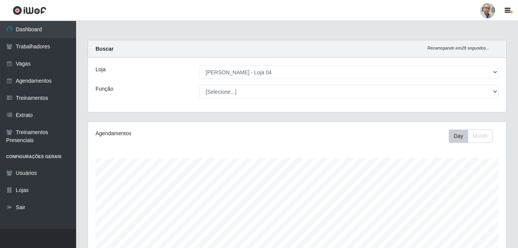
select select "251"
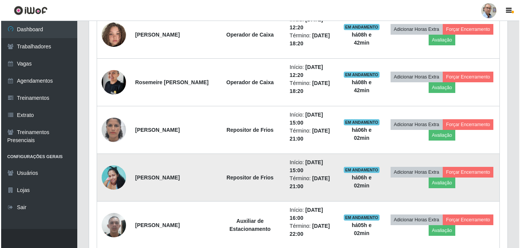
scroll to position [419, 0]
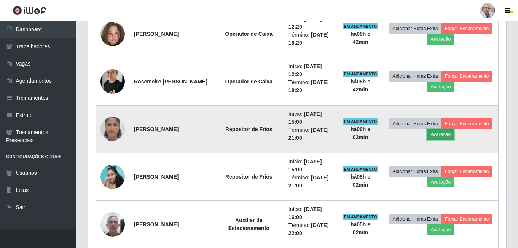
click at [455, 136] on button "Avaliação" at bounding box center [441, 134] width 27 height 11
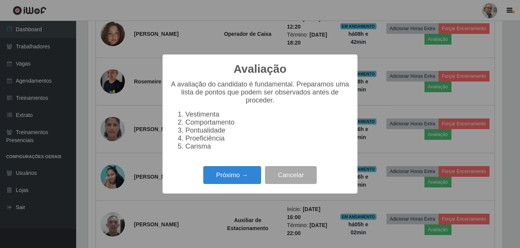
scroll to position [158, 415]
click at [229, 181] on button "Próximo →" at bounding box center [232, 175] width 58 height 18
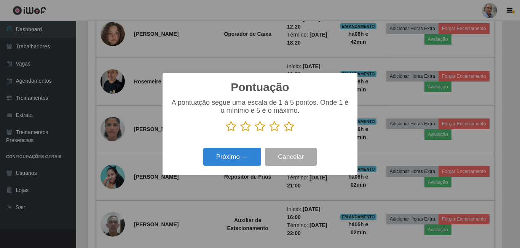
scroll to position [380568, 380311]
click at [295, 124] on p at bounding box center [260, 126] width 180 height 11
click at [289, 129] on icon at bounding box center [289, 126] width 11 height 11
click at [284, 132] on input "radio" at bounding box center [284, 132] width 0 height 0
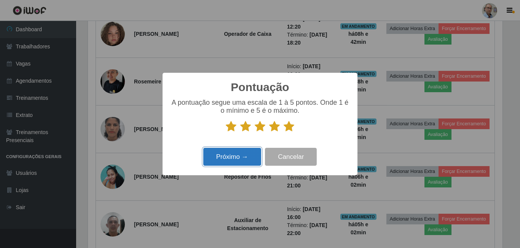
click at [205, 161] on button "Próximo →" at bounding box center [232, 157] width 58 height 18
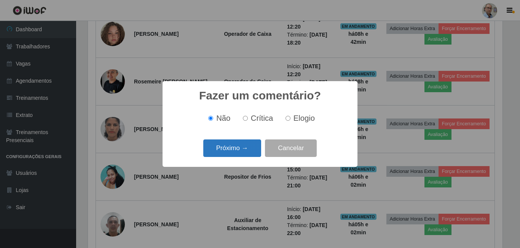
click at [237, 150] on button "Próximo →" at bounding box center [232, 148] width 58 height 18
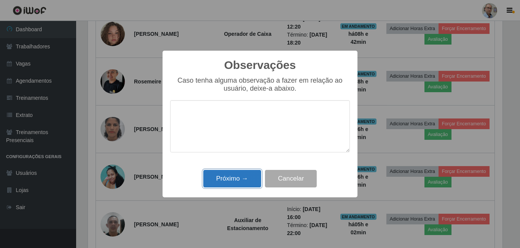
click at [224, 186] on button "Próximo →" at bounding box center [232, 179] width 58 height 18
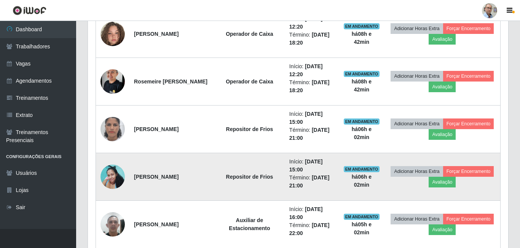
scroll to position [158, 418]
click at [455, 181] on button "Avaliação" at bounding box center [441, 182] width 27 height 11
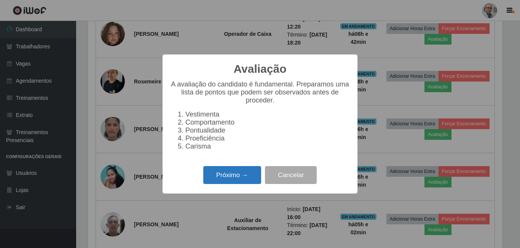
click at [231, 184] on button "Próximo →" at bounding box center [232, 175] width 58 height 18
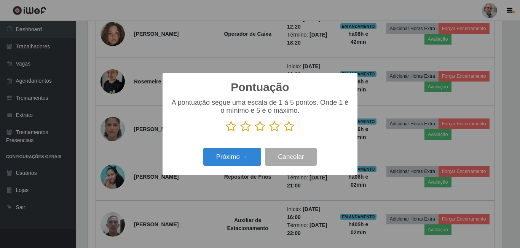
scroll to position [380568, 380311]
drag, startPoint x: 286, startPoint y: 129, endPoint x: 280, endPoint y: 136, distance: 8.3
click at [286, 129] on icon at bounding box center [289, 126] width 11 height 11
click at [284, 132] on input "radio" at bounding box center [284, 132] width 0 height 0
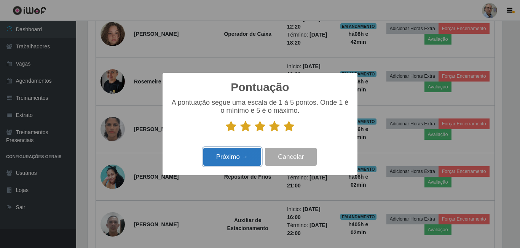
click at [227, 161] on button "Próximo →" at bounding box center [232, 157] width 58 height 18
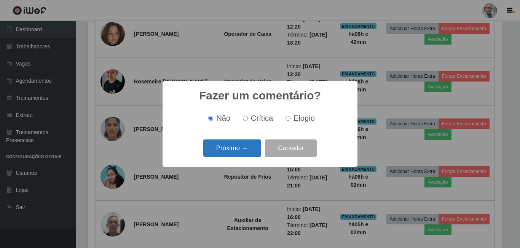
click at [223, 144] on button "Próximo →" at bounding box center [232, 148] width 58 height 18
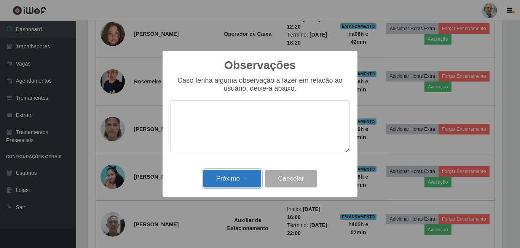
click at [240, 174] on button "Próximo →" at bounding box center [232, 179] width 58 height 18
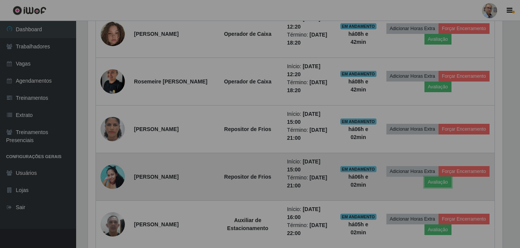
scroll to position [158, 418]
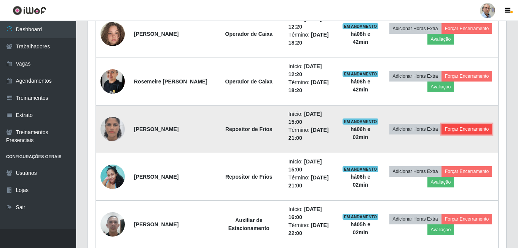
click at [459, 134] on button "Forçar Encerramento" at bounding box center [467, 129] width 51 height 11
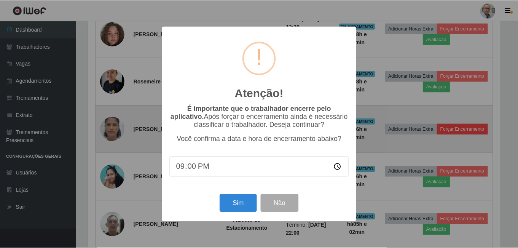
scroll to position [158, 415]
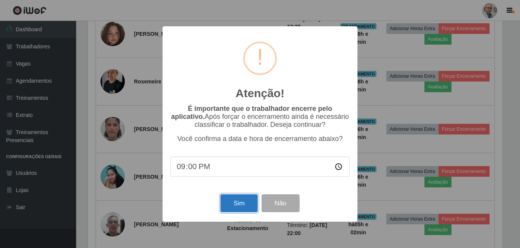
click at [237, 203] on button "Sim" at bounding box center [238, 203] width 37 height 18
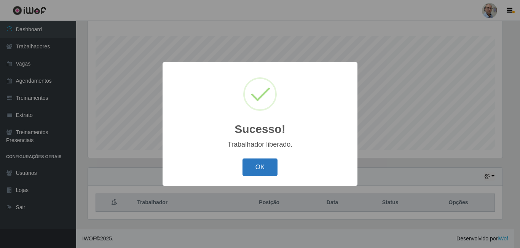
click at [272, 169] on button "OK" at bounding box center [260, 167] width 35 height 18
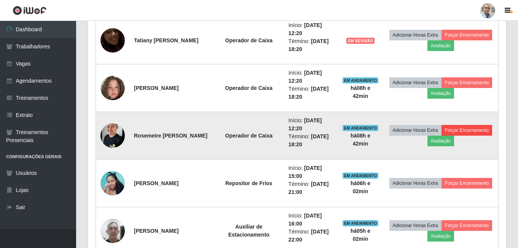
scroll to position [427, 0]
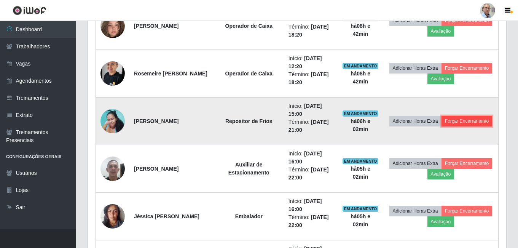
click at [442, 126] on button "Forçar Encerramento" at bounding box center [467, 121] width 51 height 11
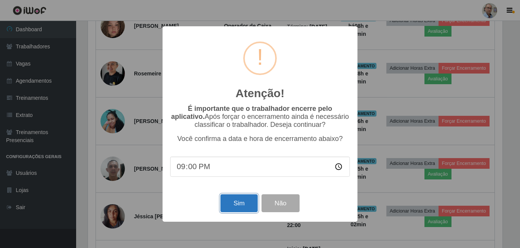
click at [233, 206] on button "Sim" at bounding box center [238, 203] width 37 height 18
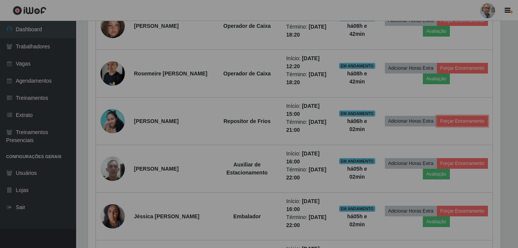
scroll to position [0, 0]
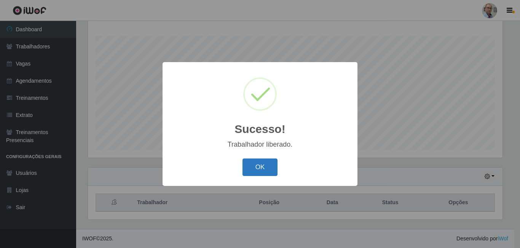
click at [258, 169] on button "OK" at bounding box center [260, 167] width 35 height 18
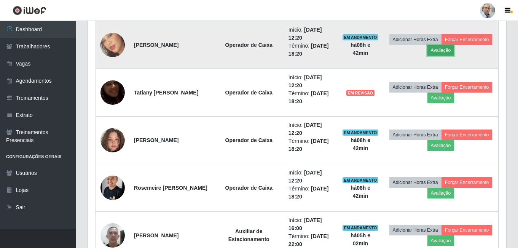
click at [455, 50] on button "Avaliação" at bounding box center [441, 50] width 27 height 11
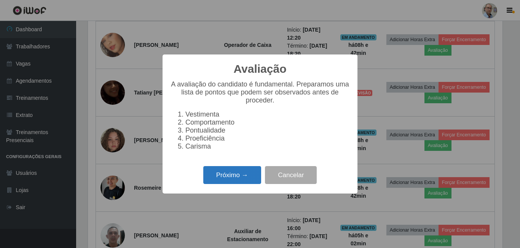
click at [242, 174] on button "Próximo →" at bounding box center [232, 175] width 58 height 18
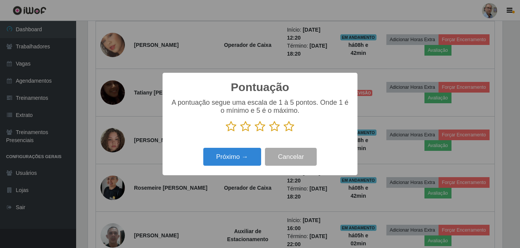
click at [286, 131] on icon at bounding box center [289, 126] width 11 height 11
click at [284, 132] on input "radio" at bounding box center [284, 132] width 0 height 0
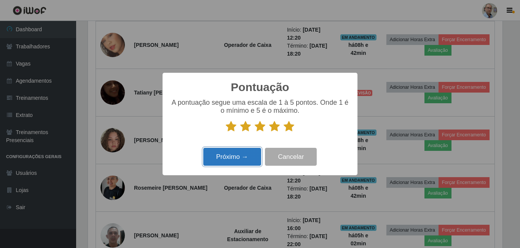
click at [245, 157] on button "Próximo →" at bounding box center [232, 157] width 58 height 18
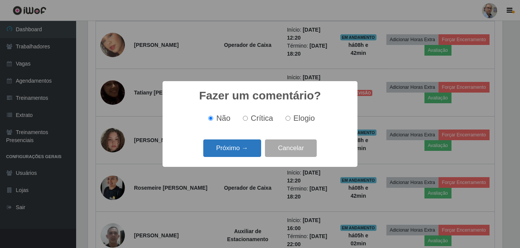
click at [240, 152] on button "Próximo →" at bounding box center [232, 148] width 58 height 18
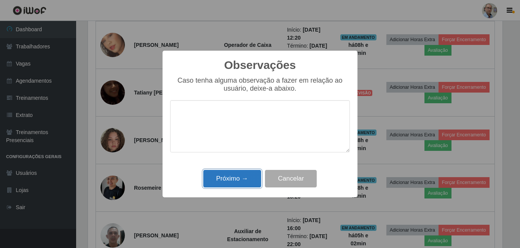
click at [242, 177] on button "Próximo →" at bounding box center [232, 179] width 58 height 18
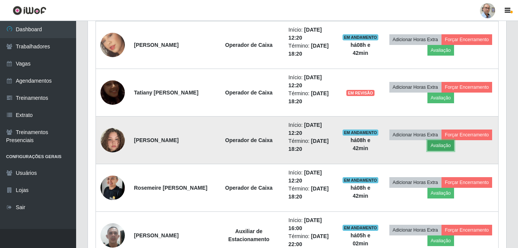
click at [455, 147] on button "Avaliação" at bounding box center [441, 145] width 27 height 11
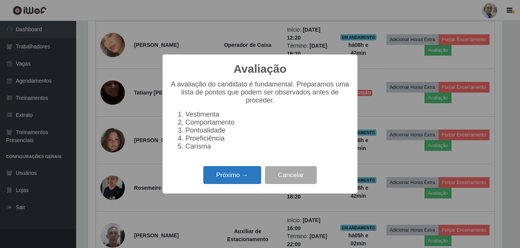
click at [231, 184] on button "Próximo →" at bounding box center [232, 175] width 58 height 18
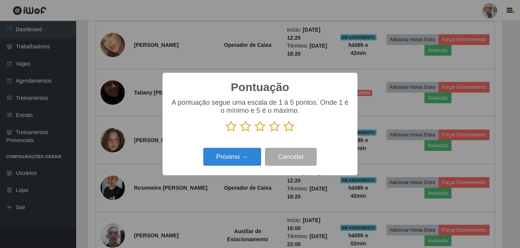
click at [286, 126] on icon at bounding box center [289, 126] width 11 height 11
click at [284, 132] on input "radio" at bounding box center [284, 132] width 0 height 0
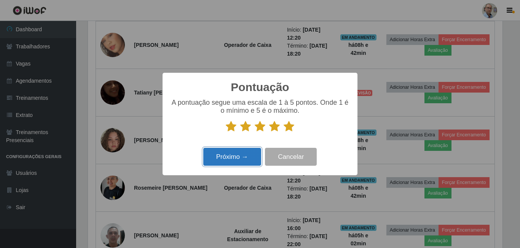
click at [226, 155] on button "Próximo →" at bounding box center [232, 157] width 58 height 18
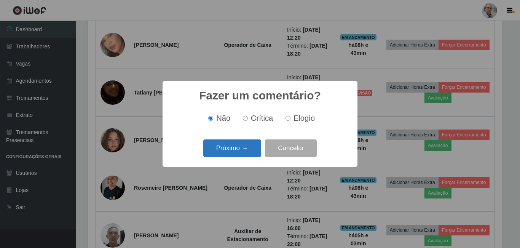
click at [245, 141] on button "Próximo →" at bounding box center [232, 148] width 58 height 18
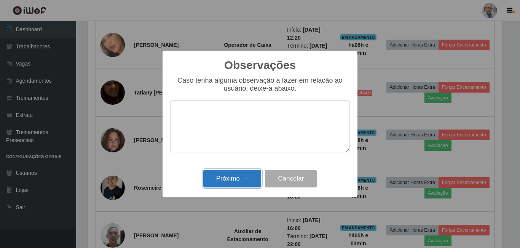
click at [237, 175] on button "Próximo →" at bounding box center [232, 179] width 58 height 18
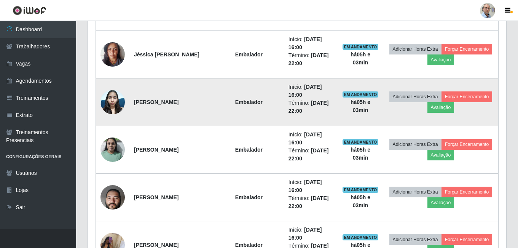
click at [115, 102] on img at bounding box center [113, 102] width 24 height 32
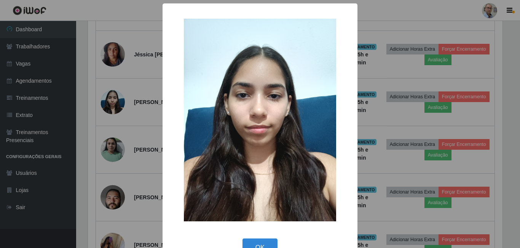
click at [145, 107] on div "× OK Cancel" at bounding box center [260, 124] width 520 height 248
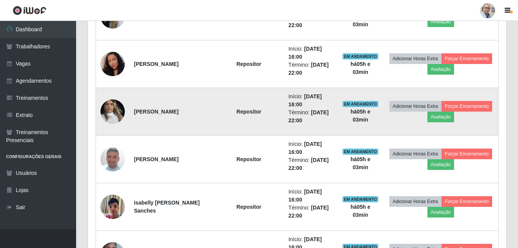
click at [109, 114] on img at bounding box center [113, 111] width 24 height 32
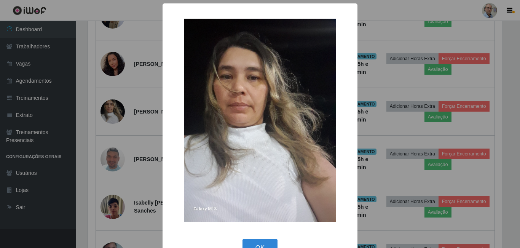
click at [152, 109] on div "× OK Cancel" at bounding box center [260, 124] width 520 height 248
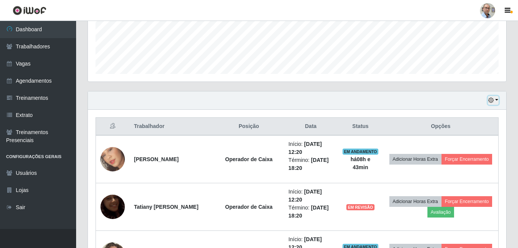
click at [496, 98] on button "button" at bounding box center [493, 100] width 11 height 9
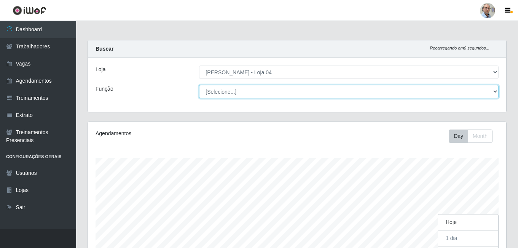
click at [299, 91] on select "[Selecione...] ASG ASG + ASG ++ Auxiliar de Depósito Auxiliar de Depósito + Aux…" at bounding box center [349, 91] width 300 height 13
click at [199, 85] on select "[Selecione...] ASG ASG + ASG ++ Auxiliar de Depósito Auxiliar de Depósito + Aux…" at bounding box center [349, 91] width 300 height 13
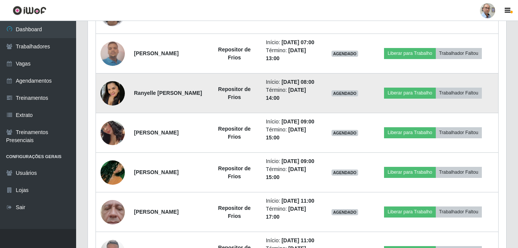
click at [116, 105] on img at bounding box center [113, 93] width 24 height 24
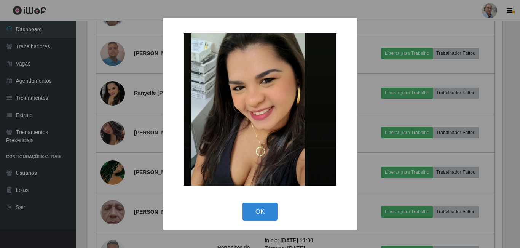
click at [147, 123] on div "× OK Cancel" at bounding box center [260, 124] width 520 height 248
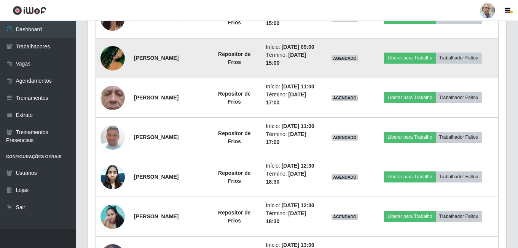
click at [117, 80] on img at bounding box center [113, 58] width 24 height 43
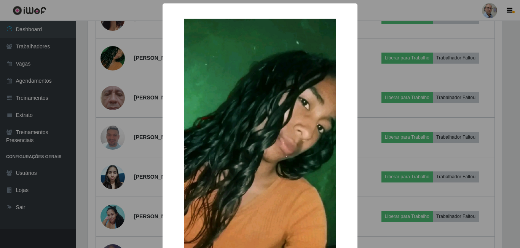
click at [156, 103] on div "× OK Cancel" at bounding box center [260, 124] width 520 height 248
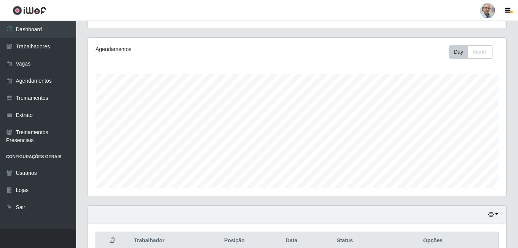
scroll to position [8, 0]
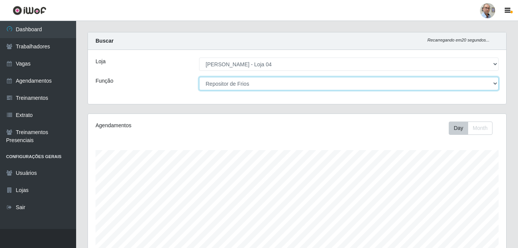
click at [264, 83] on select "[Selecione...] ASG ASG + ASG ++ Auxiliar de Depósito Auxiliar de Depósito + Aux…" at bounding box center [349, 83] width 300 height 13
click at [199, 77] on select "[Selecione...] ASG ASG + ASG ++ Auxiliar de Depósito Auxiliar de Depósito + Aux…" at bounding box center [349, 83] width 300 height 13
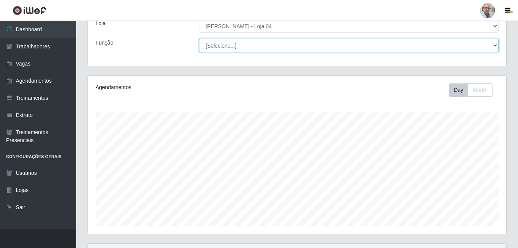
scroll to position [0, 0]
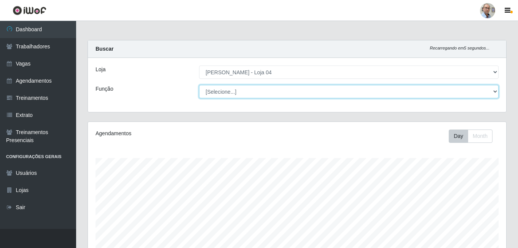
click at [271, 90] on select "[Selecione...] ASG ASG + ASG ++ Auxiliar de Depósito Auxiliar de Depósito + Aux…" at bounding box center [349, 91] width 300 height 13
click at [199, 85] on select "[Selecione...] ASG ASG + ASG ++ Auxiliar de Depósito Auxiliar de Depósito + Aux…" at bounding box center [349, 91] width 300 height 13
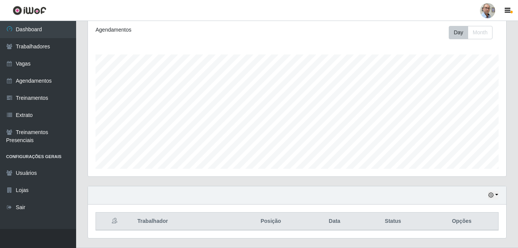
scroll to position [122, 0]
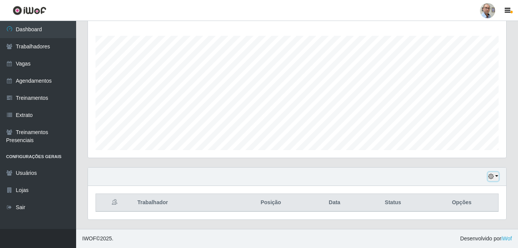
click at [496, 174] on button "button" at bounding box center [493, 176] width 11 height 9
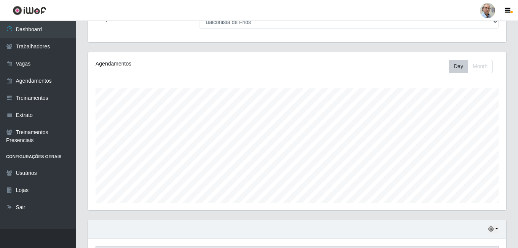
scroll to position [0, 0]
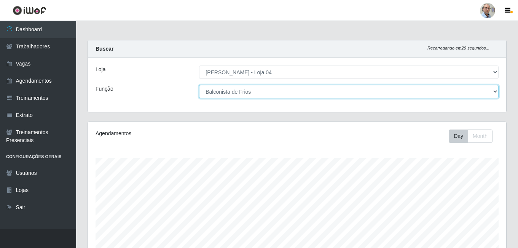
click at [276, 94] on select "[Selecione...] ASG ASG + ASG ++ Auxiliar de Depósito Auxiliar de Depósito + Aux…" at bounding box center [349, 91] width 300 height 13
click at [199, 85] on select "[Selecione...] ASG ASG + ASG ++ Auxiliar de Depósito Auxiliar de Depósito + Aux…" at bounding box center [349, 91] width 300 height 13
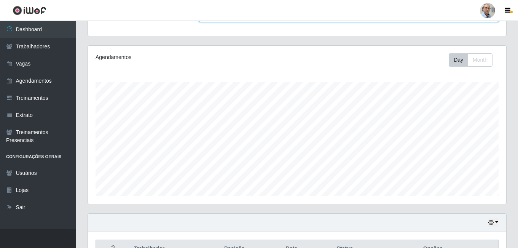
scroll to position [152, 0]
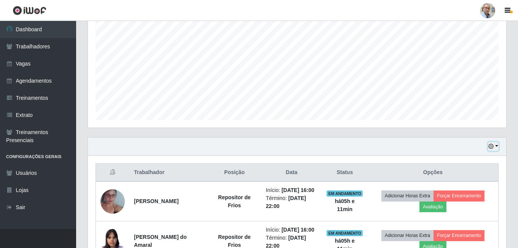
click at [496, 144] on button "button" at bounding box center [493, 146] width 11 height 9
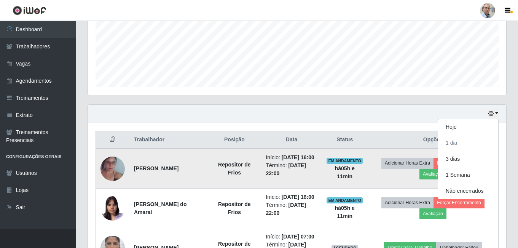
scroll to position [228, 0]
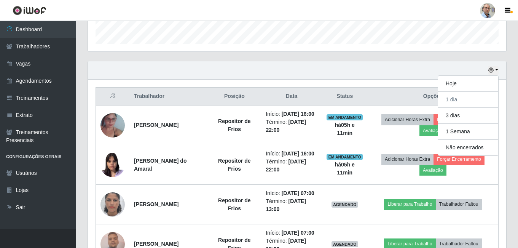
click at [254, 64] on div "Hoje 1 dia 3 dias 1 Semana Não encerrados" at bounding box center [297, 70] width 418 height 18
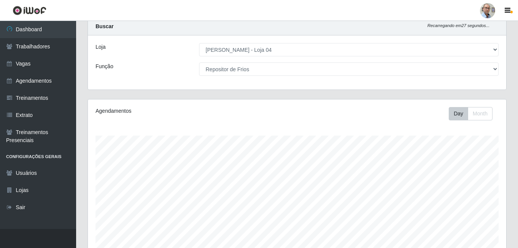
scroll to position [0, 0]
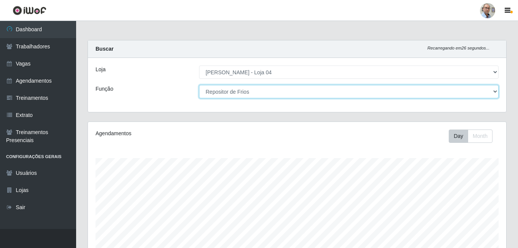
click at [300, 92] on select "[Selecione...] ASG ASG + ASG ++ Auxiliar de Depósito Auxiliar de Depósito + Aux…" at bounding box center [349, 91] width 300 height 13
select select "[Selecione...]"
click at [199, 85] on select "[Selecione...] ASG ASG + ASG ++ Auxiliar de Depósito Auxiliar de Depósito + Aux…" at bounding box center [349, 91] width 300 height 13
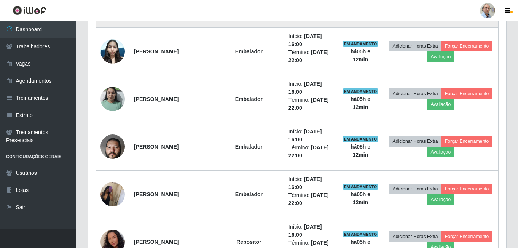
scroll to position [228, 0]
